Goal: Task Accomplishment & Management: Complete application form

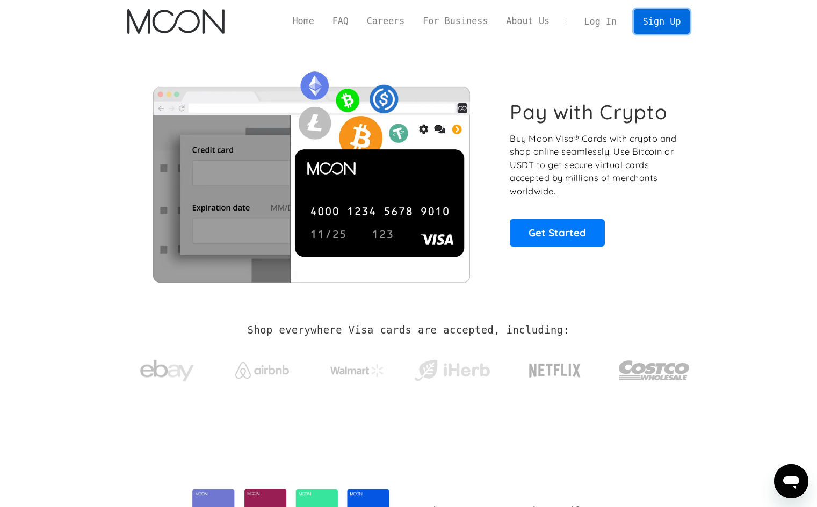
click at [649, 21] on link "Sign Up" at bounding box center [662, 21] width 56 height 24
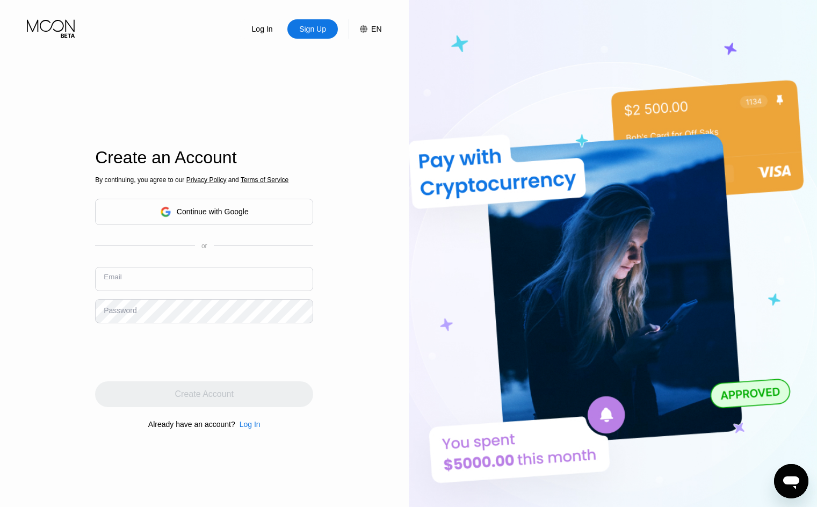
click at [193, 285] on input "text" at bounding box center [204, 279] width 218 height 24
type input "[EMAIL_ADDRESS][DOMAIN_NAME]"
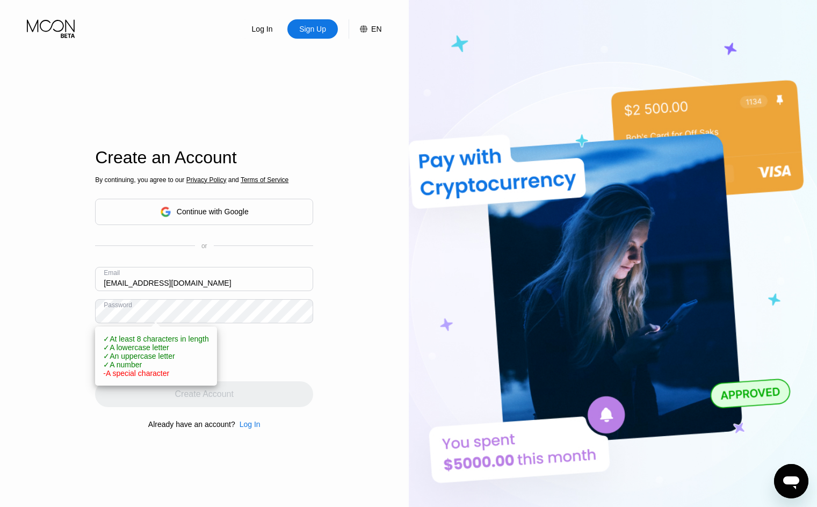
drag, startPoint x: 41, startPoint y: 375, endPoint x: 26, endPoint y: 382, distance: 16.6
click at [26, 382] on div "Log In Sign Up EN Language English Save Create an Account By continuing, you ag…" at bounding box center [204, 279] width 409 height 558
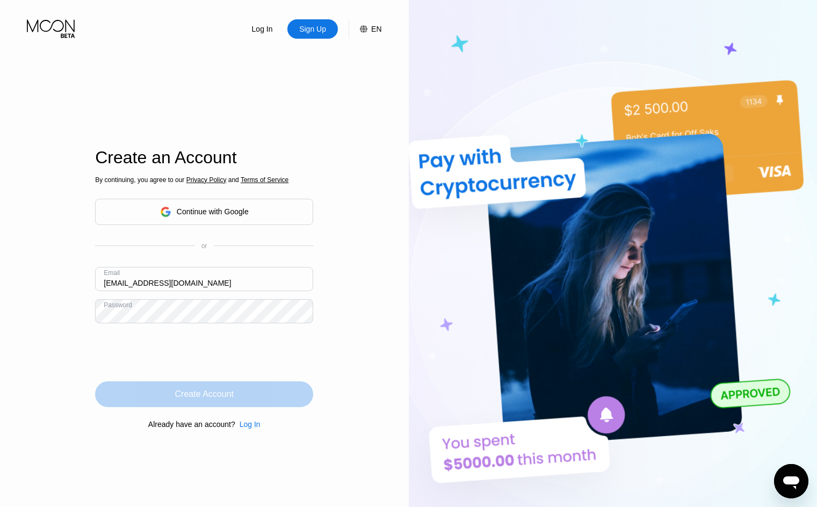
click at [201, 403] on div "Create Account" at bounding box center [204, 394] width 218 height 26
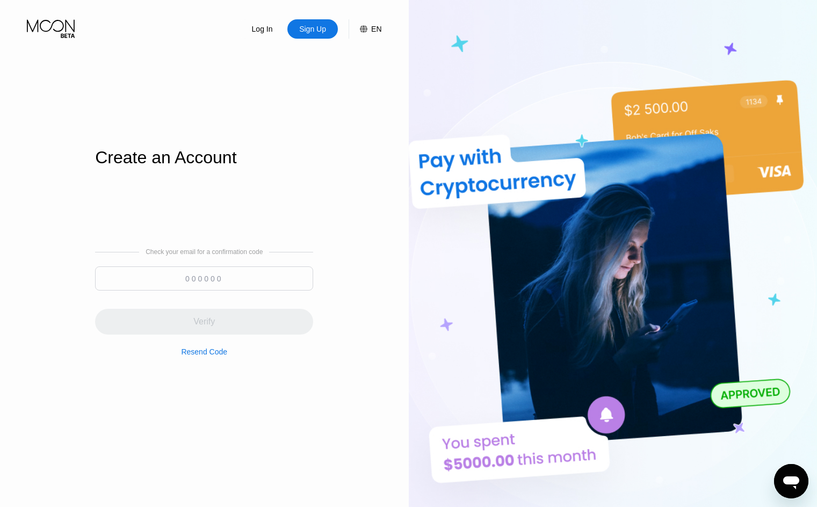
click at [214, 286] on input at bounding box center [204, 278] width 218 height 24
paste input "279029"
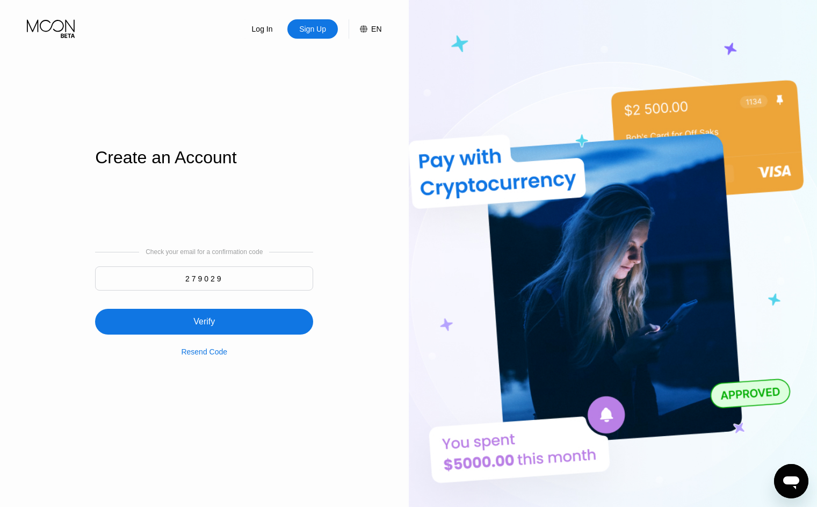
type input "279029"
click at [222, 317] on div "Verify" at bounding box center [204, 322] width 218 height 26
